Goal: Navigation & Orientation: Understand site structure

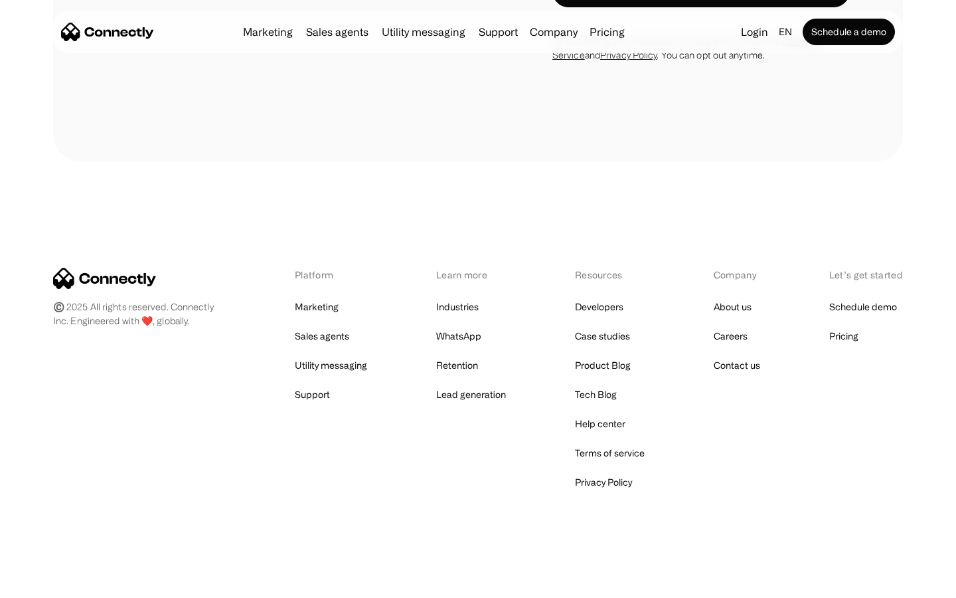
scroll to position [4313, 0]
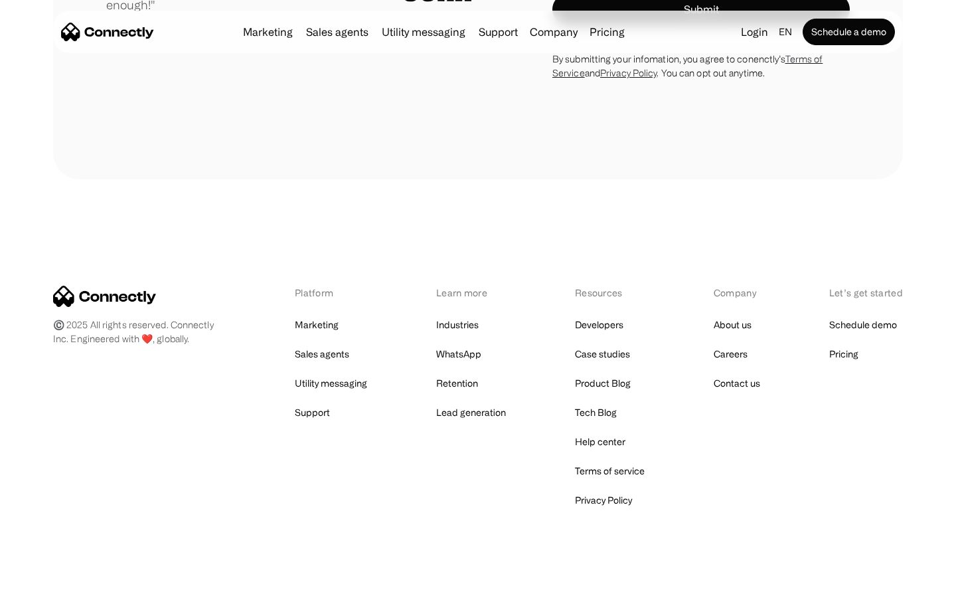
scroll to position [3698, 0]
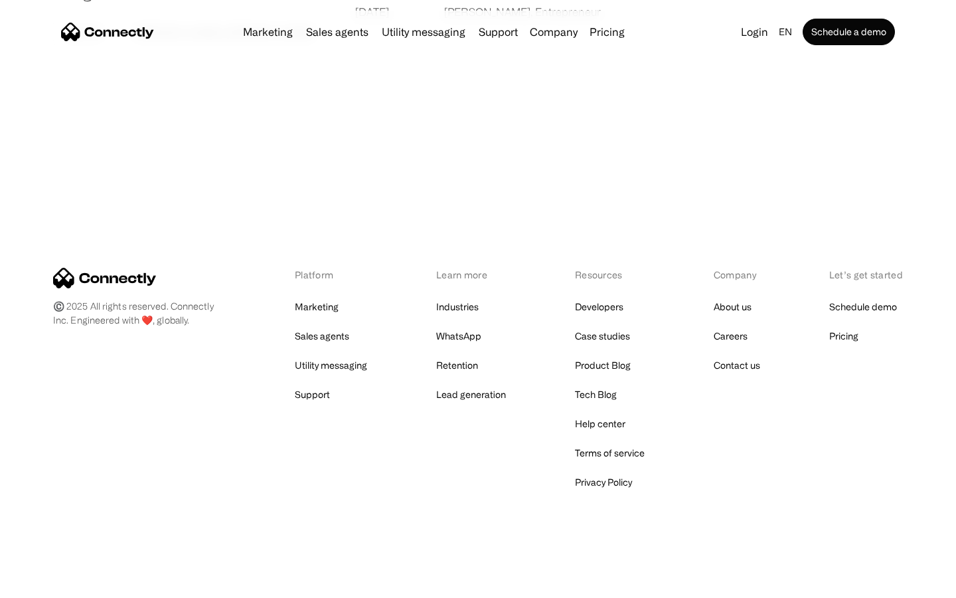
scroll to position [2551, 0]
